Goal: Task Accomplishment & Management: Complete application form

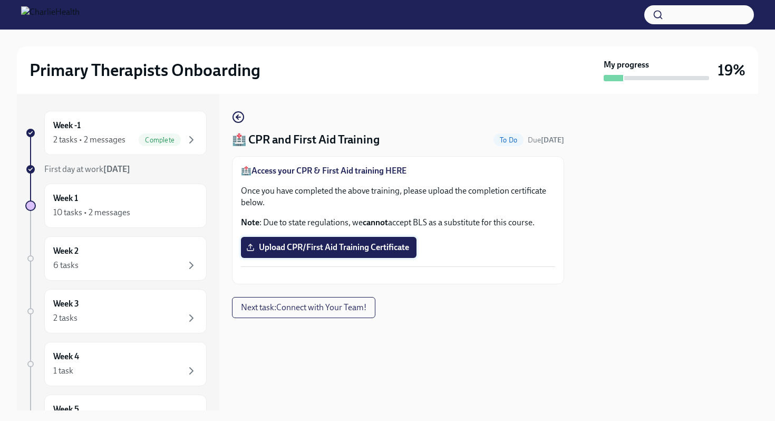
click at [317, 252] on span "Upload CPR/First Aid Training Certificate" at bounding box center [328, 247] width 161 height 11
click at [0, 0] on input "Upload CPR/First Aid Training Certificate" at bounding box center [0, 0] width 0 height 0
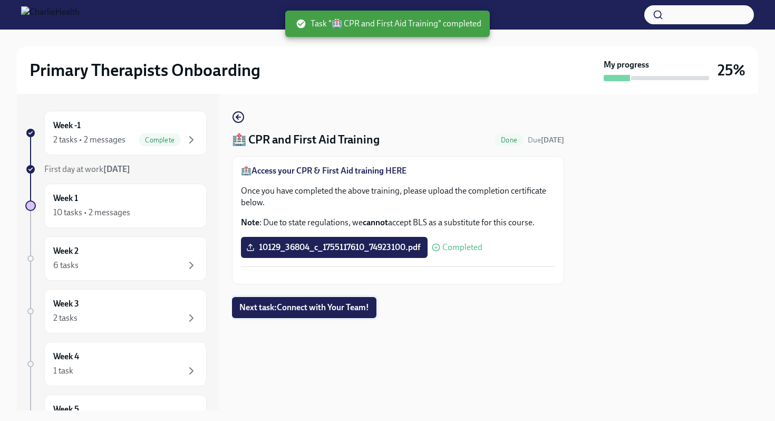
click at [355, 313] on span "Next task : Connect with Your Team!" at bounding box center [304, 307] width 130 height 11
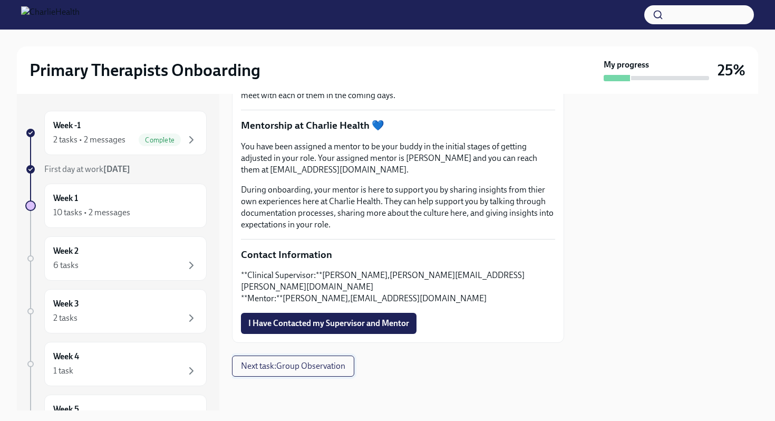
scroll to position [266, 0]
click at [117, 134] on div "2 tasks • 2 messages" at bounding box center [89, 140] width 72 height 12
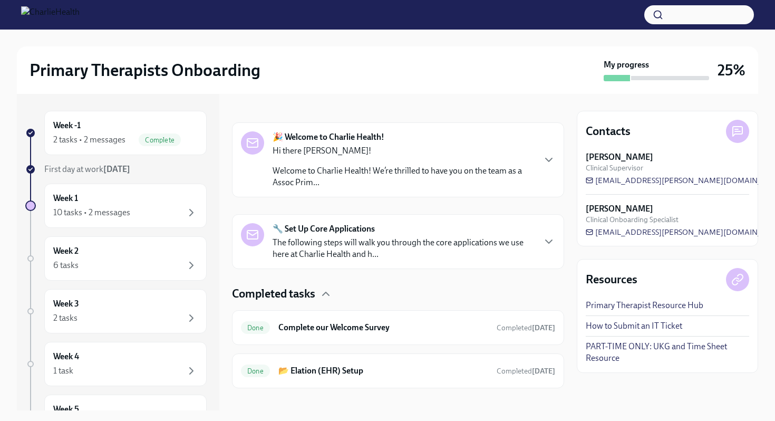
scroll to position [148, 0]
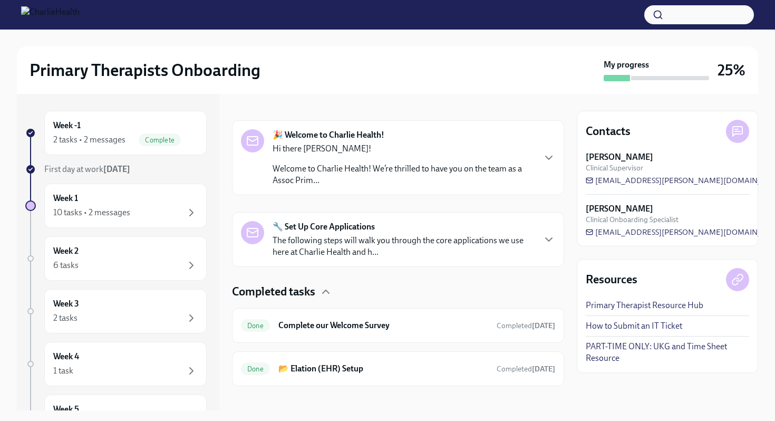
click at [364, 177] on p "Welcome to Charlie Health! We’re thrilled to have you on the team as a Assoc Pr…" at bounding box center [404, 174] width 262 height 23
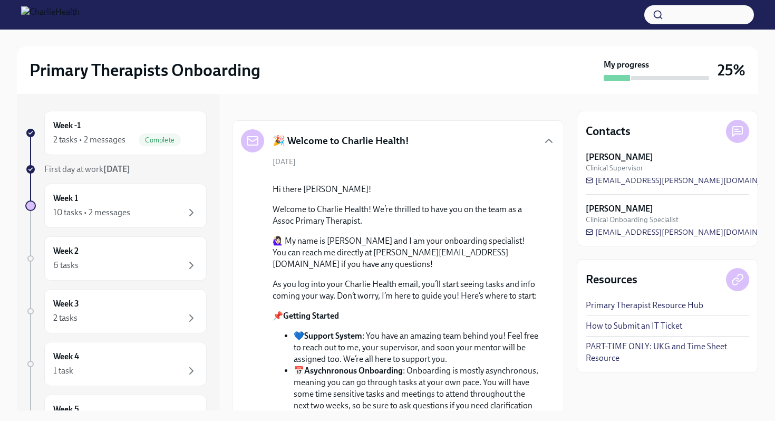
click at [371, 147] on h5 "🎉 Welcome to Charlie Health!" at bounding box center [341, 141] width 137 height 14
click at [546, 141] on icon "button" at bounding box center [549, 140] width 13 height 13
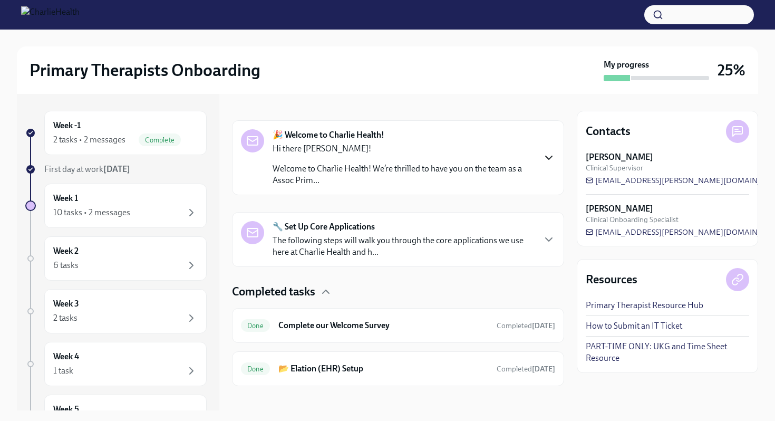
scroll to position [157, 0]
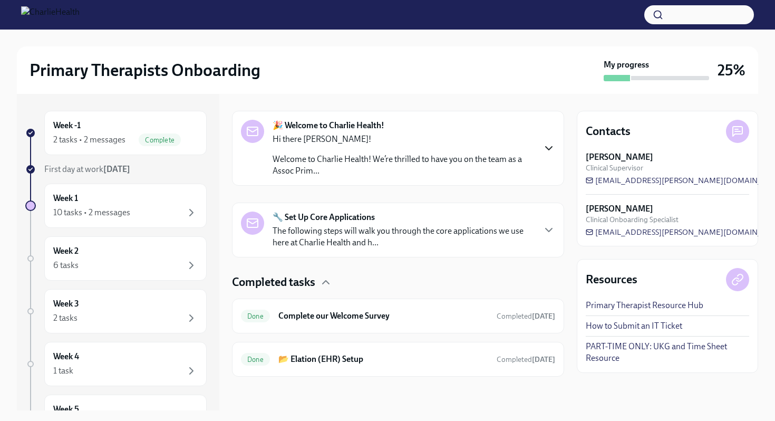
click at [541, 229] on div "🔧 Set Up Core Applications The following steps will walk you through the core a…" at bounding box center [398, 229] width 314 height 37
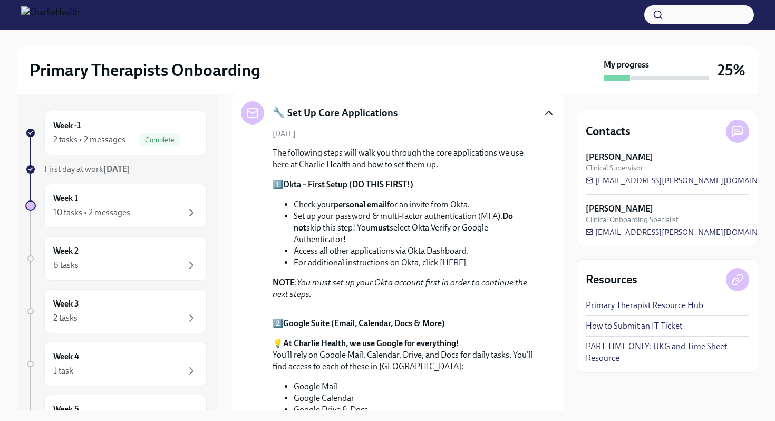
click at [549, 114] on icon "button" at bounding box center [549, 113] width 13 height 13
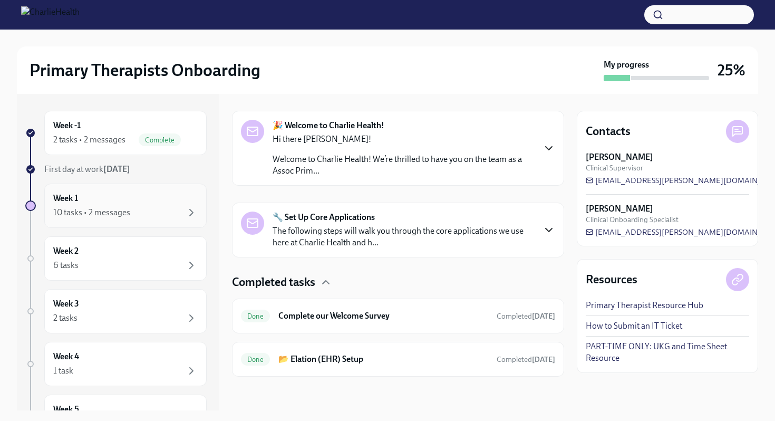
click at [139, 204] on div "Week 1 10 tasks • 2 messages" at bounding box center [125, 205] width 144 height 26
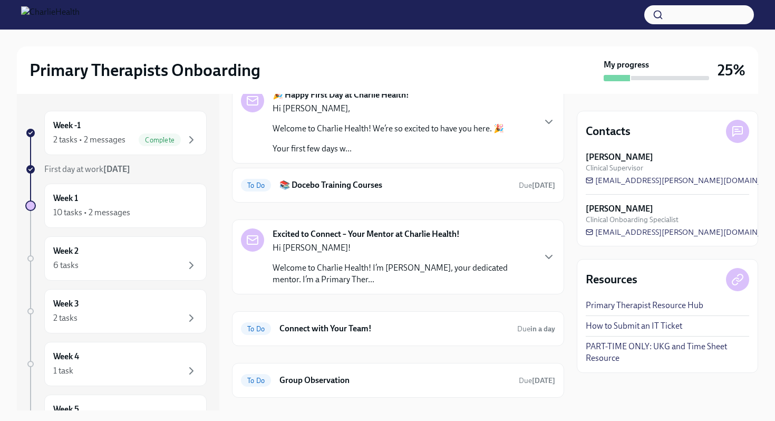
scroll to position [149, 0]
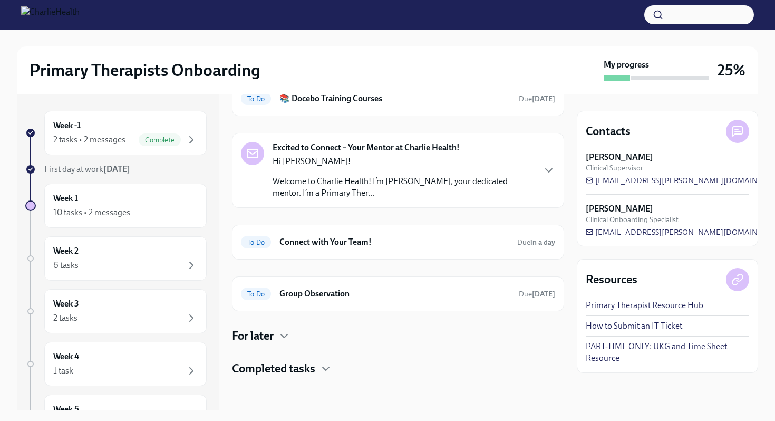
click at [308, 368] on h4 "Completed tasks" at bounding box center [273, 369] width 83 height 16
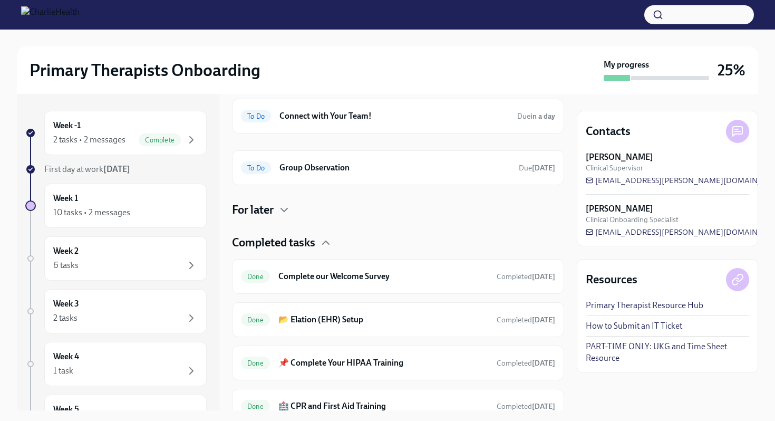
scroll to position [322, 0]
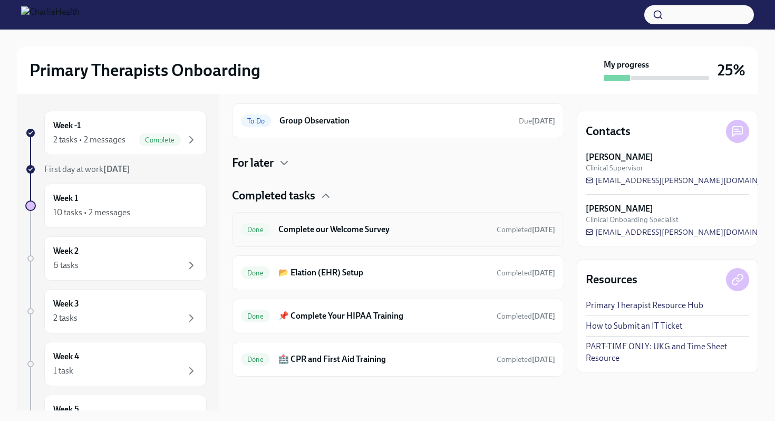
click at [331, 232] on h6 "Complete our Welcome Survey" at bounding box center [383, 230] width 210 height 12
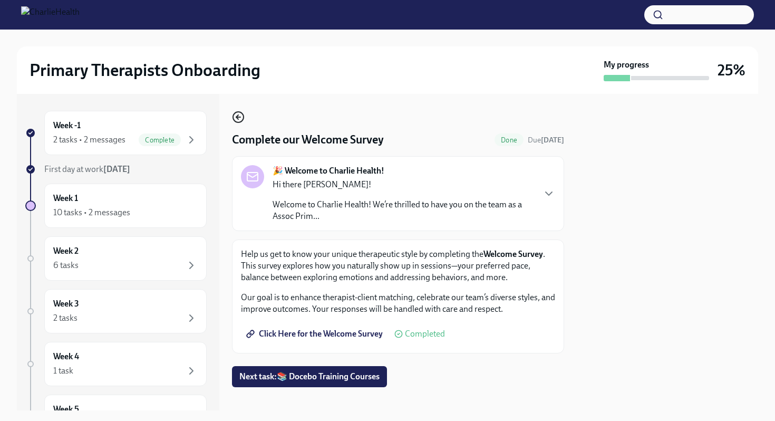
click at [241, 114] on icon "button" at bounding box center [238, 117] width 13 height 13
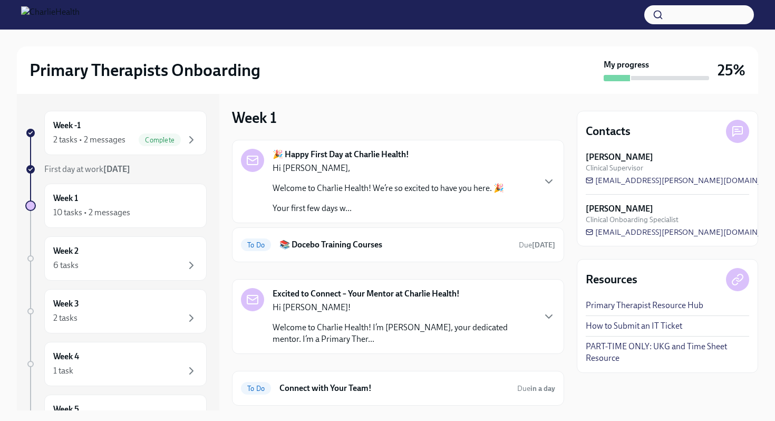
scroll to position [149, 0]
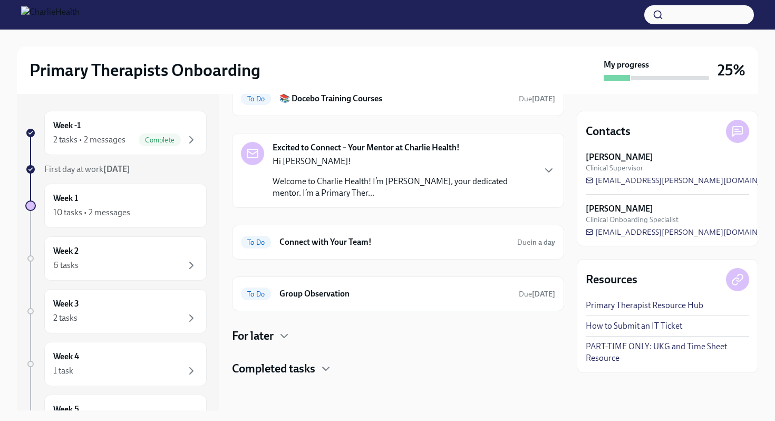
click at [298, 376] on h4 "Completed tasks" at bounding box center [273, 369] width 83 height 16
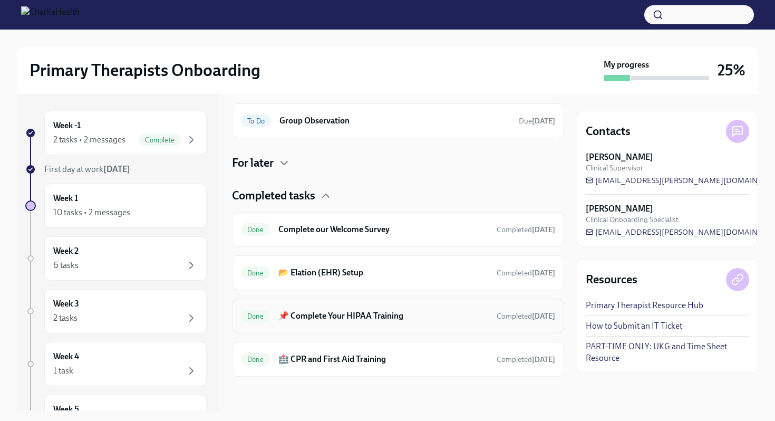
click at [319, 319] on h6 "📌 Complete Your HIPAA Training" at bounding box center [383, 316] width 210 height 12
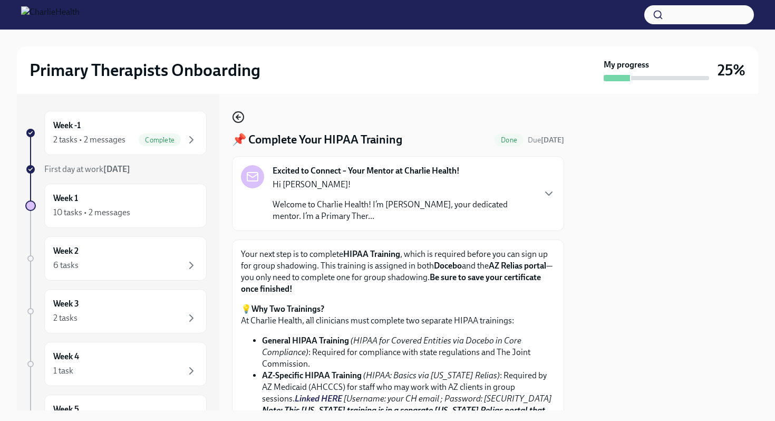
click at [237, 114] on icon "button" at bounding box center [238, 117] width 13 height 13
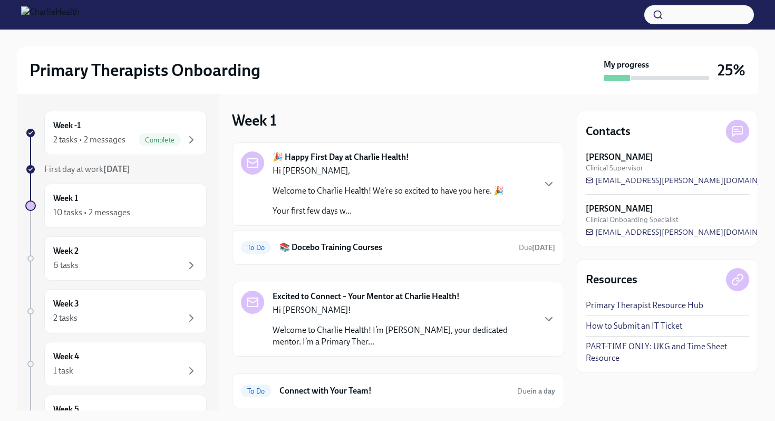
scroll to position [149, 0]
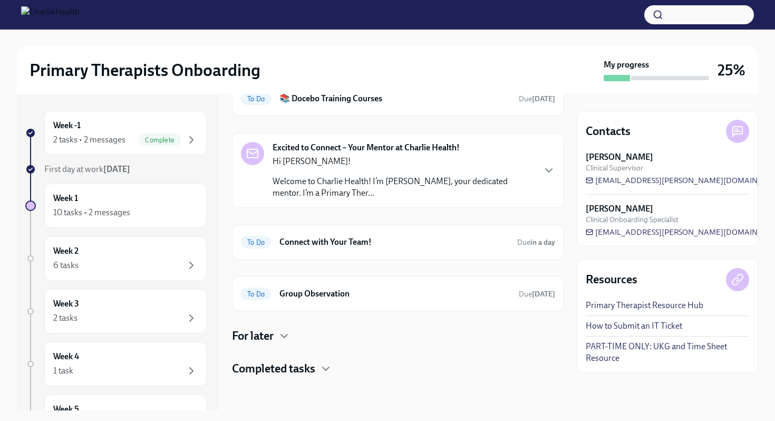
click at [312, 370] on h4 "Completed tasks" at bounding box center [273, 369] width 83 height 16
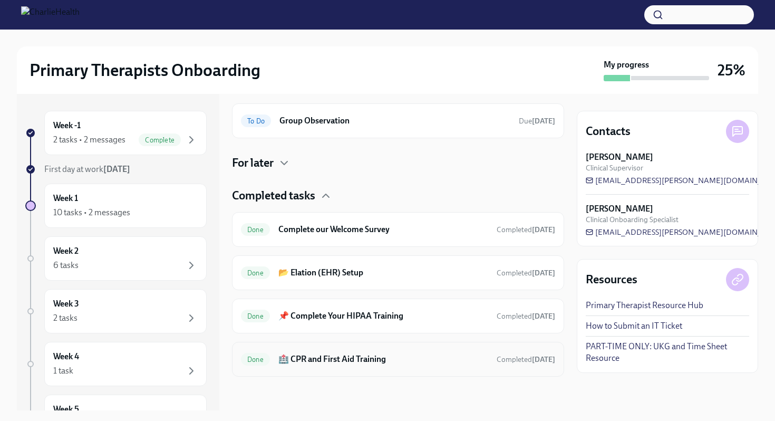
click at [316, 362] on h6 "🏥 CPR and First Aid Training" at bounding box center [383, 359] width 210 height 12
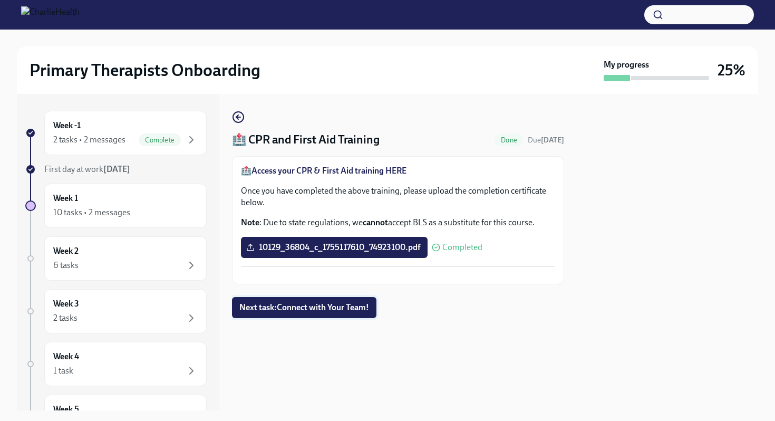
click at [322, 313] on span "Next task : Connect with Your Team!" at bounding box center [304, 307] width 130 height 11
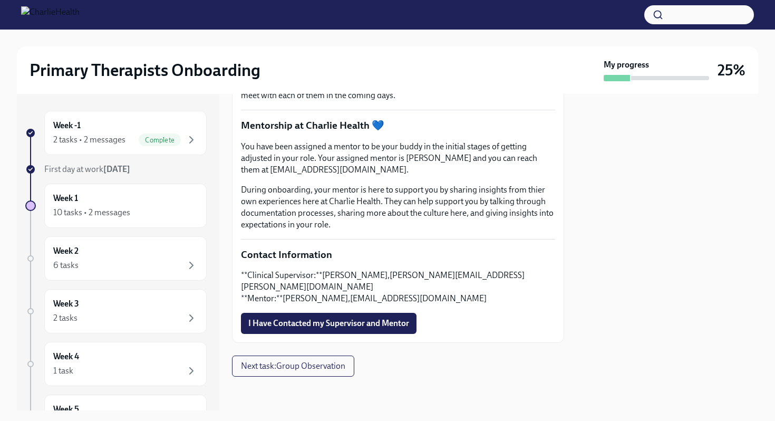
scroll to position [266, 0]
click at [282, 321] on span "I Have Contacted my Supervisor and Mentor" at bounding box center [328, 323] width 161 height 11
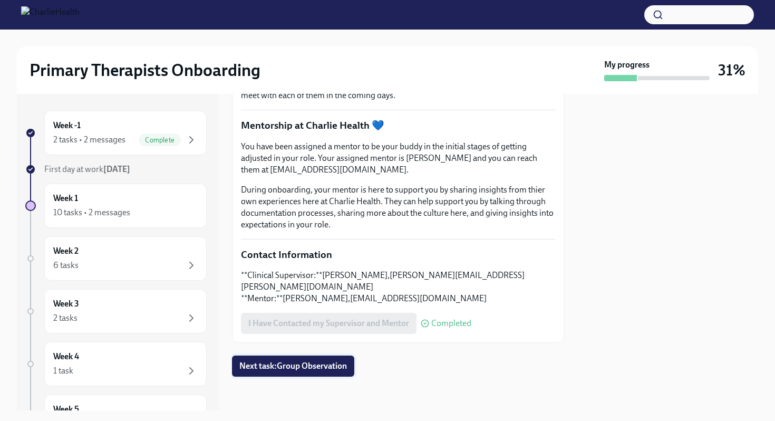
click at [297, 365] on span "Next task : Group Observation" at bounding box center [293, 366] width 108 height 11
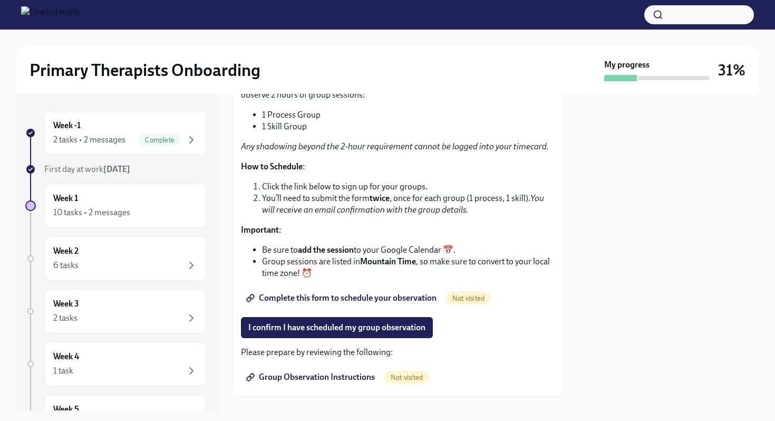
scroll to position [162, 0]
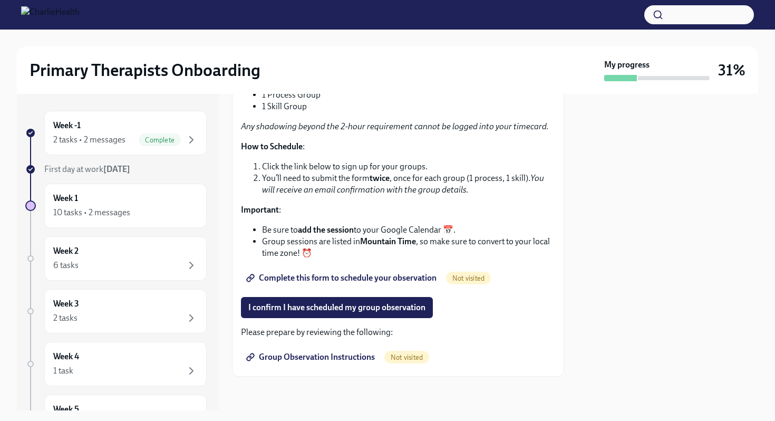
click at [345, 276] on span "Complete this form to schedule your observation" at bounding box center [342, 278] width 188 height 11
click at [370, 308] on span "I confirm I have scheduled my group observation" at bounding box center [336, 307] width 177 height 11
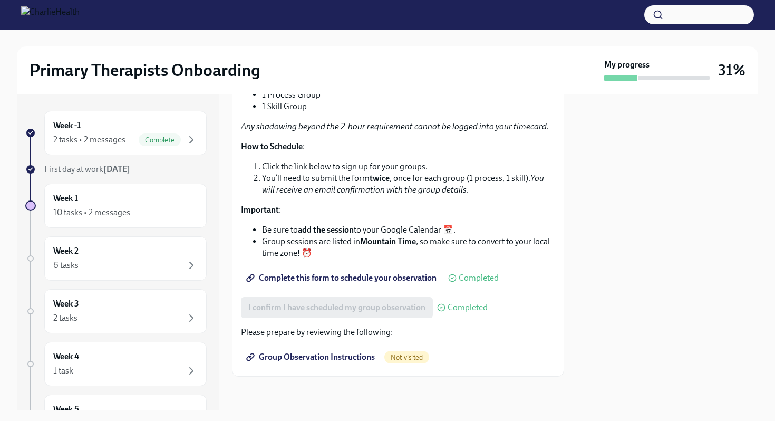
click at [331, 358] on span "Group Observation Instructions" at bounding box center [311, 357] width 127 height 11
click at [140, 256] on div "Week 2 6 tasks" at bounding box center [125, 258] width 144 height 26
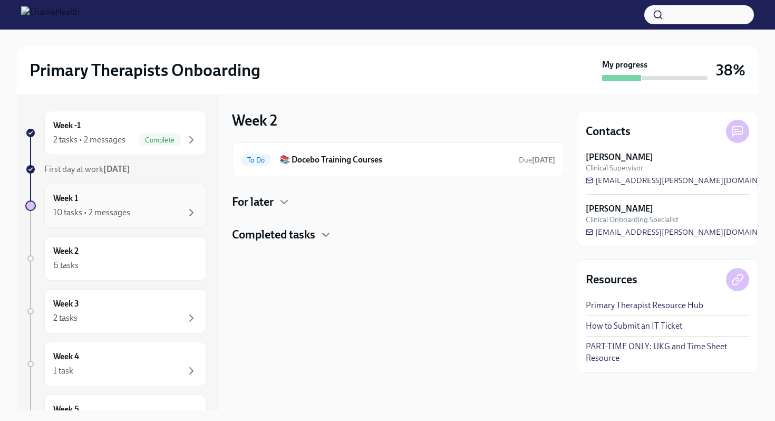
click at [165, 205] on div "Week 1 10 tasks • 2 messages" at bounding box center [125, 205] width 144 height 26
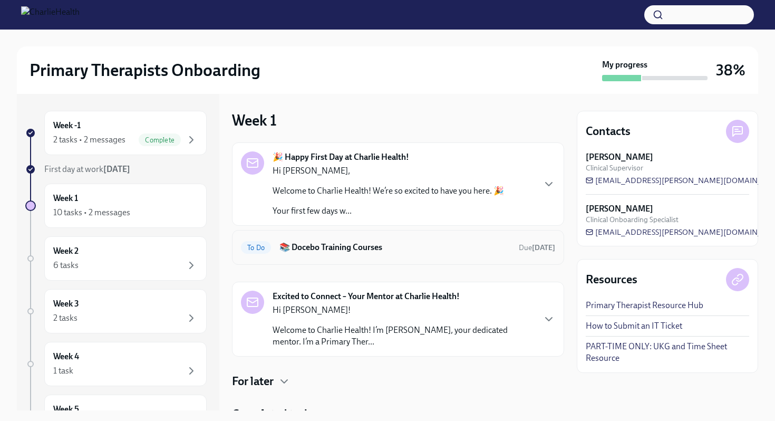
scroll to position [45, 0]
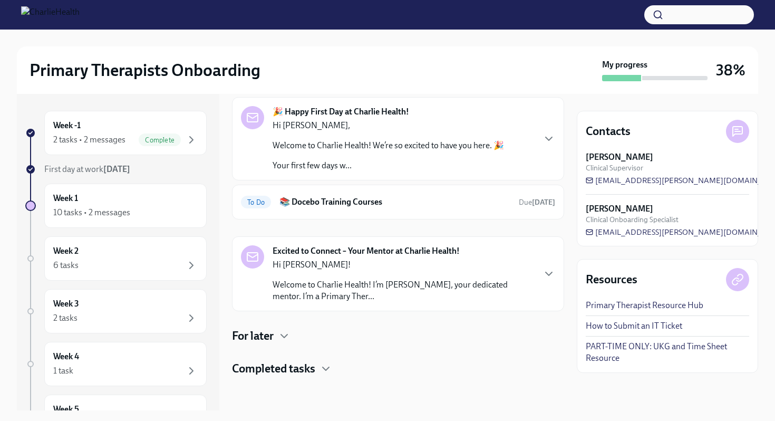
click at [311, 366] on h4 "Completed tasks" at bounding box center [273, 369] width 83 height 16
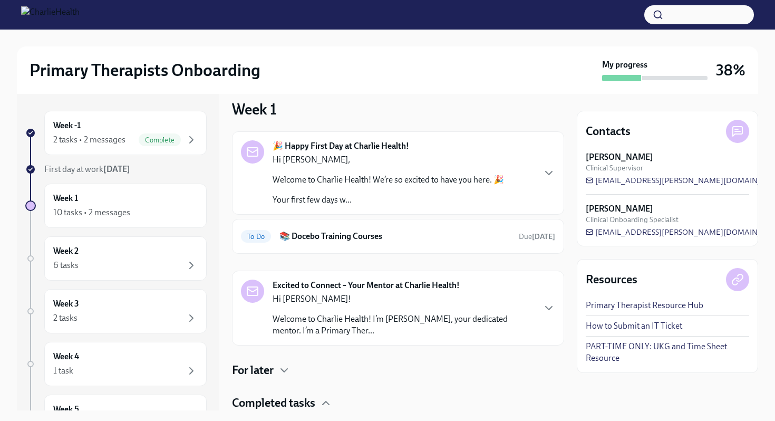
scroll to position [305, 0]
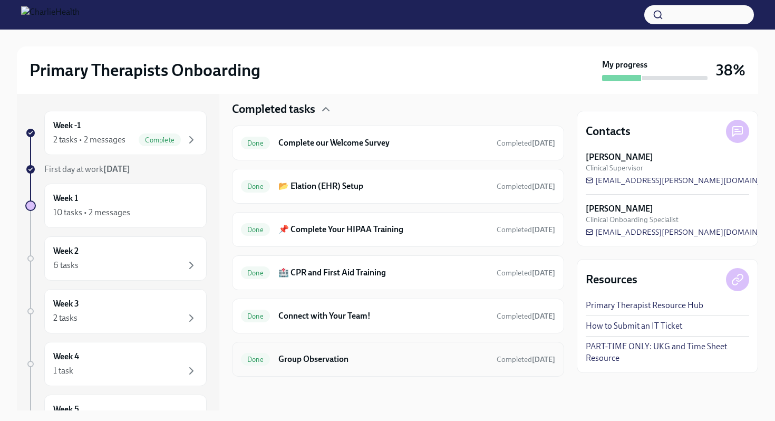
click at [324, 372] on div "Done Group Observation Completed [DATE]" at bounding box center [398, 359] width 332 height 35
click at [332, 364] on h6 "Group Observation" at bounding box center [383, 359] width 210 height 12
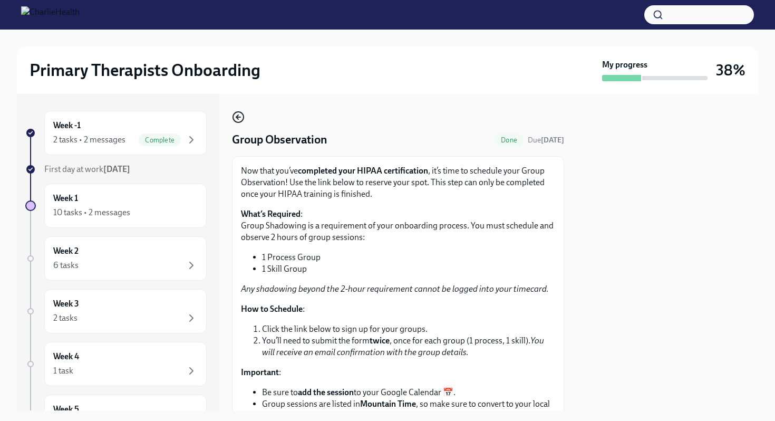
click at [239, 119] on icon "button" at bounding box center [238, 117] width 13 height 13
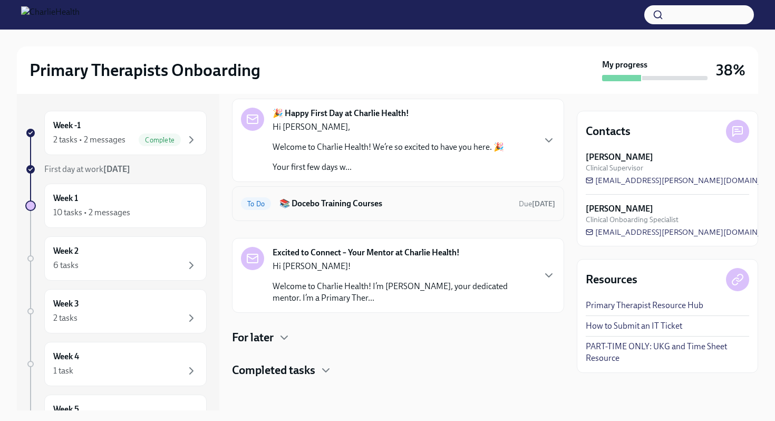
scroll to position [45, 0]
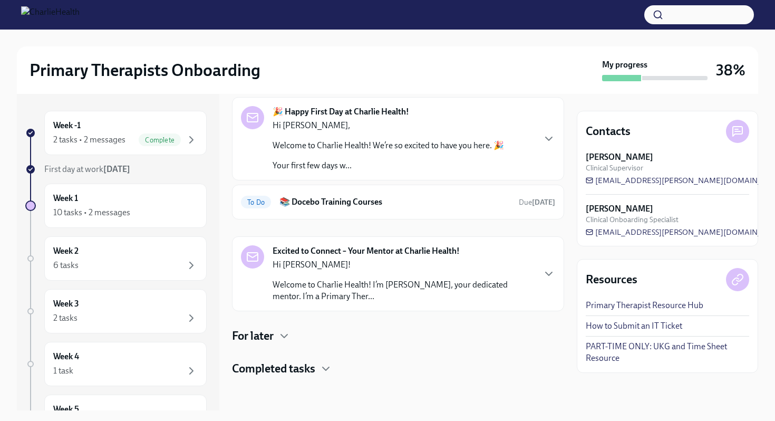
click at [545, 263] on div "Excited to Connect – Your Mentor at Charlie Health! Hi [PERSON_NAME]! Welcome t…" at bounding box center [398, 273] width 314 height 57
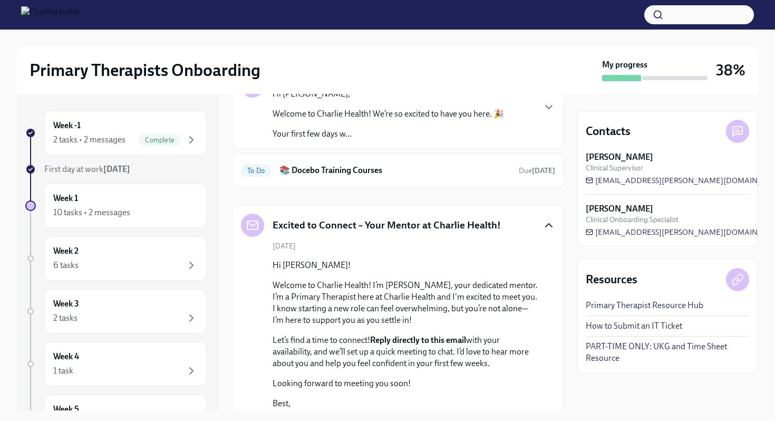
click at [552, 225] on icon "button" at bounding box center [549, 225] width 13 height 13
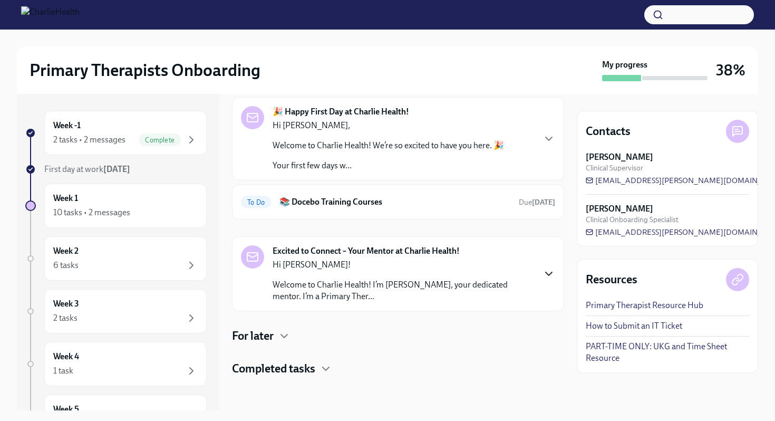
click at [549, 274] on icon "button" at bounding box center [549, 273] width 13 height 13
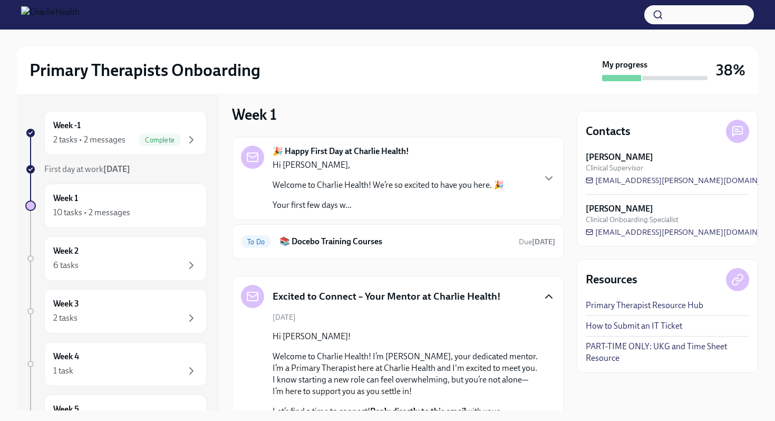
scroll to position [0, 0]
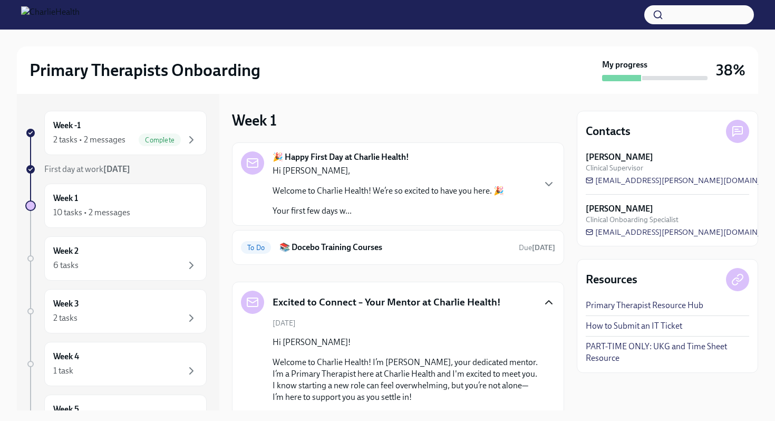
click at [549, 298] on icon "button" at bounding box center [549, 302] width 13 height 13
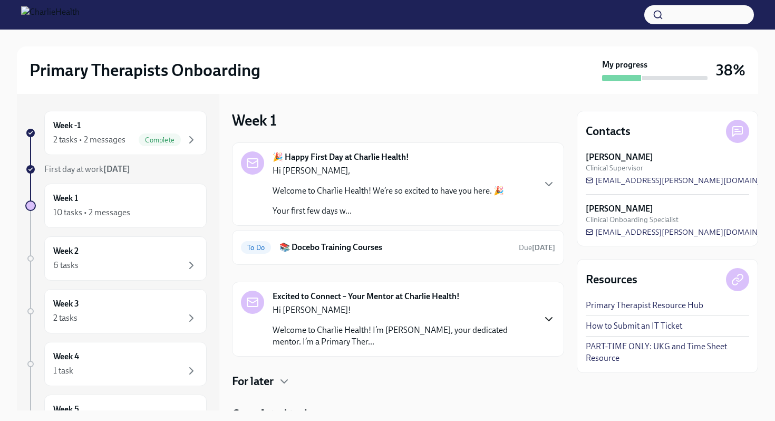
click at [493, 199] on div "Hi [PERSON_NAME], Welcome to Charlie Health! We’re so excited to have you here.…" at bounding box center [389, 191] width 232 height 52
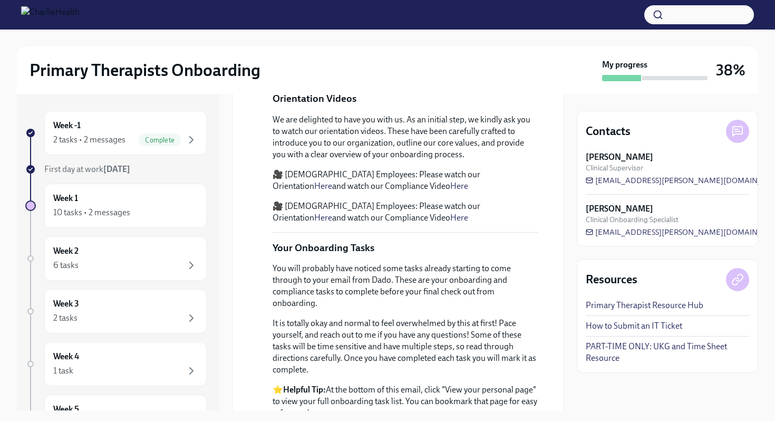
scroll to position [353, 0]
click at [332, 192] on link "Here" at bounding box center [323, 187] width 18 height 10
click at [339, 193] on p "🎥 [DEMOGRAPHIC_DATA] Employees: Please watch our Orientation Here and watch our…" at bounding box center [406, 181] width 266 height 23
click at [450, 192] on link "Here" at bounding box center [459, 187] width 18 height 10
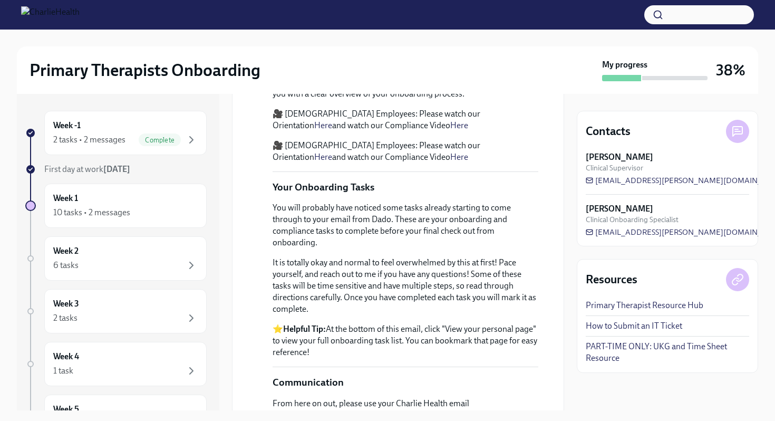
scroll to position [0, 0]
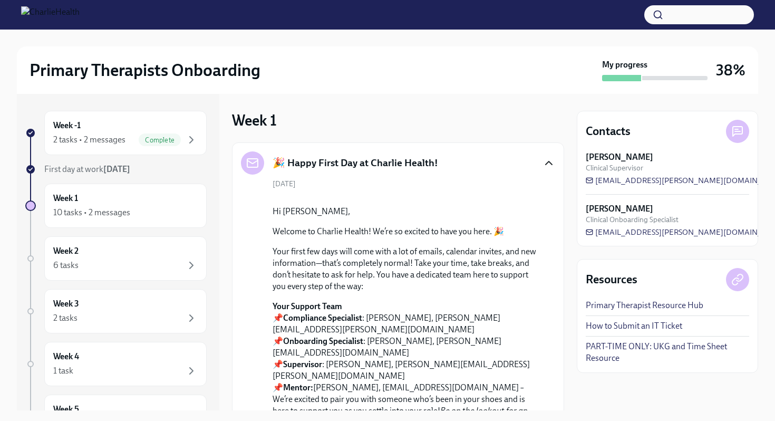
click at [546, 166] on icon "button" at bounding box center [549, 163] width 13 height 13
